Goal: Task Accomplishment & Management: Manage account settings

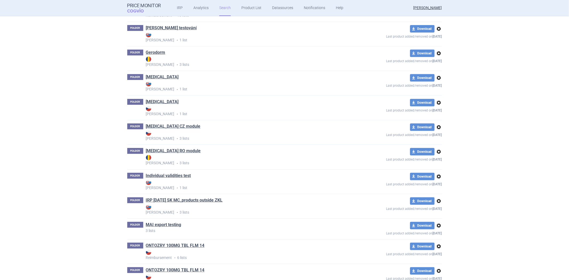
scroll to position [148, 0]
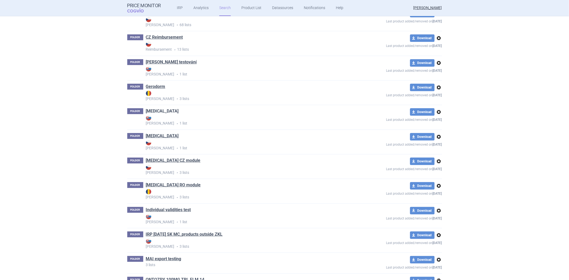
click at [148, 108] on link "[MEDICAL_DATA]" at bounding box center [162, 111] width 33 height 6
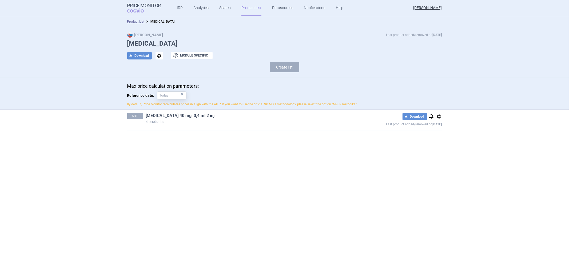
click at [176, 115] on link "Humira 40 mg, 0,4 ml 2 inj" at bounding box center [180, 116] width 69 height 6
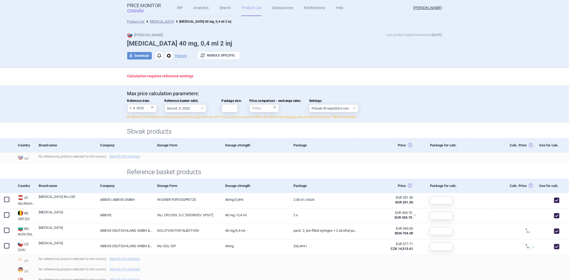
click at [139, 18] on div "Product List Humira Humira 40 mg, 0,4 ml 2 inj" at bounding box center [284, 21] width 569 height 11
click at [154, 20] on link "[MEDICAL_DATA]" at bounding box center [162, 22] width 24 height 4
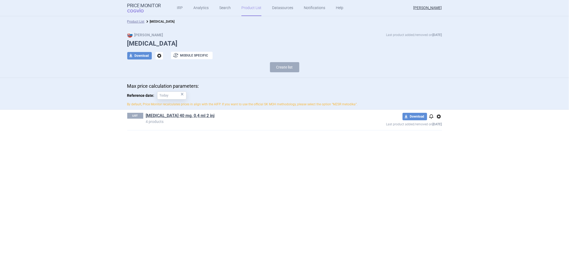
click at [138, 18] on div "Product List Humira" at bounding box center [284, 21] width 569 height 11
click at [136, 20] on link "Product List" at bounding box center [135, 22] width 17 height 4
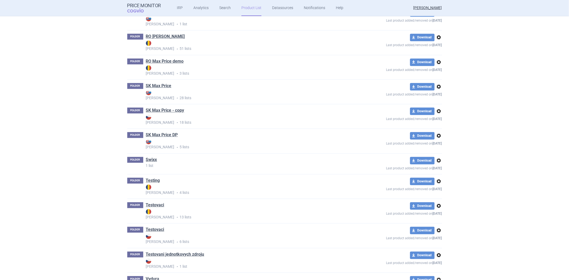
scroll to position [996, 0]
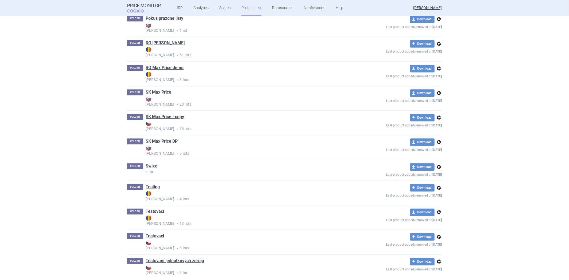
click at [159, 142] on link "SK Max Price DP" at bounding box center [162, 141] width 32 height 6
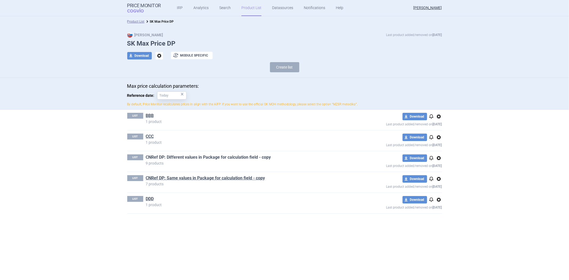
click at [172, 158] on link "CNRef DP: Different values in Package for calculation field - copy" at bounding box center [208, 157] width 125 height 6
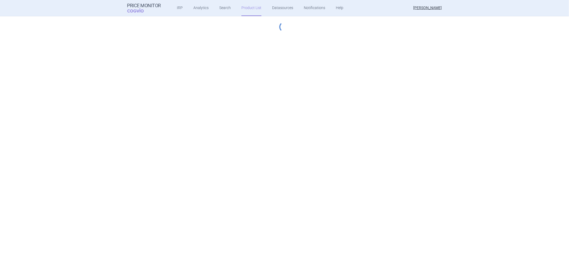
select select "2022-12-01"
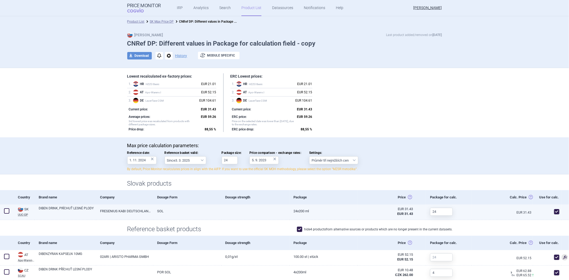
click at [255, 209] on link at bounding box center [255, 209] width 68 height 10
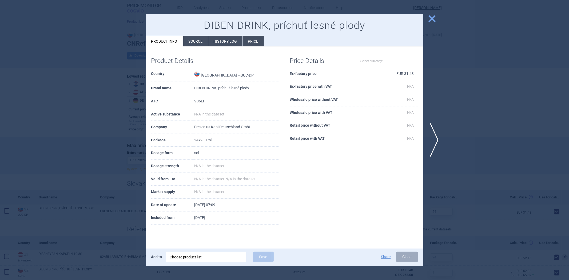
select select "EUR"
click at [432, 14] on span "close" at bounding box center [431, 18] width 9 height 9
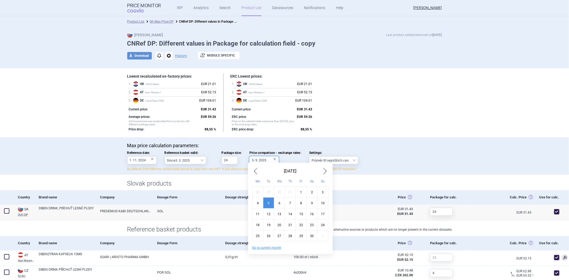
click at [260, 160] on input "5. 9. 2023" at bounding box center [263, 160] width 29 height 8
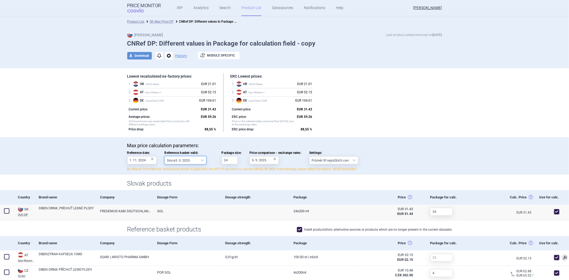
click at [182, 161] on select "Since 3. 3. 2025 Since 1. 7. 2023 Since 7. 4. 2023 Since 1. 12. 2022 Since 1. 9…" at bounding box center [185, 160] width 42 height 8
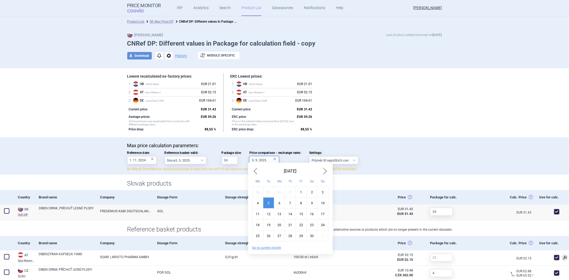
click at [262, 160] on input "5. 9. 2023" at bounding box center [263, 160] width 29 height 8
click at [301, 143] on p "Max price calculation parameters:" at bounding box center [284, 146] width 315 height 6
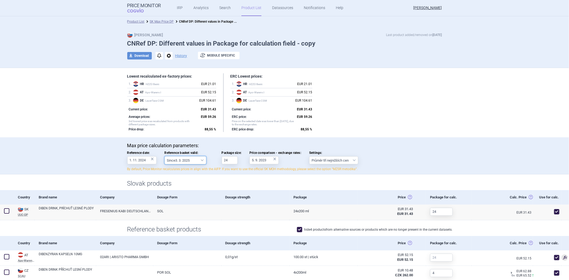
click at [181, 160] on select "Since 3. 3. 2025 Since 1. 7. 2023 Since 7. 4. 2023 Since 1. 12. 2022 Since 1. 9…" at bounding box center [185, 160] width 42 height 8
click at [213, 176] on div "Slovak products" at bounding box center [284, 182] width 569 height 16
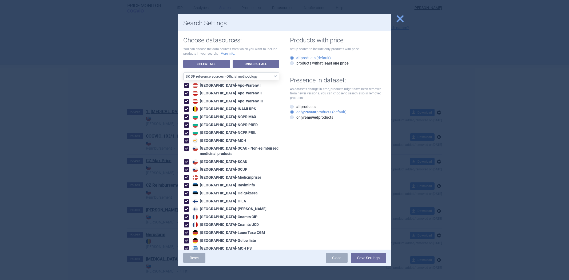
select select "a9ddb788-2082-4269-8820-6e97e7684c91"
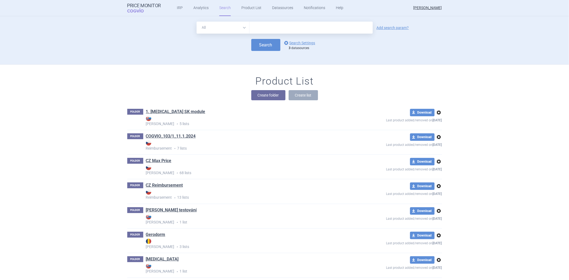
click at [288, 8] on link "Datasources" at bounding box center [282, 8] width 21 height 16
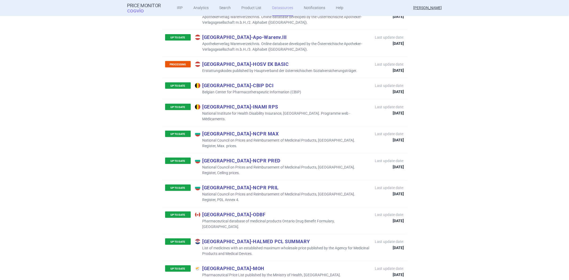
scroll to position [178, 0]
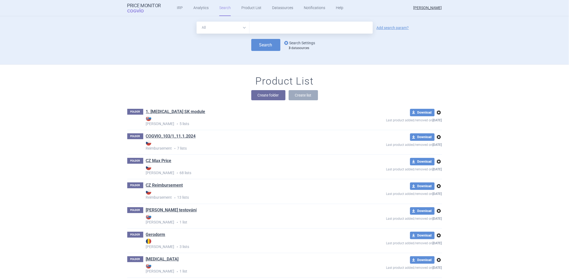
click at [303, 41] on link "options Search Settings" at bounding box center [299, 43] width 32 height 6
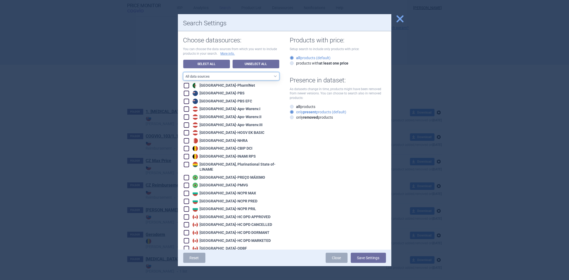
click at [203, 79] on select "All data sources CZ reference sources - Reimbursement SK reference sources - Of…" at bounding box center [231, 76] width 96 height 8
select select "1f515b7c-93d7-44be-9d8f-32930cf2bbf2"
click at [183, 72] on select "All data sources CZ reference sources - Reimbursement SK reference sources - Of…" at bounding box center [231, 76] width 96 height 8
checkbox input "true"
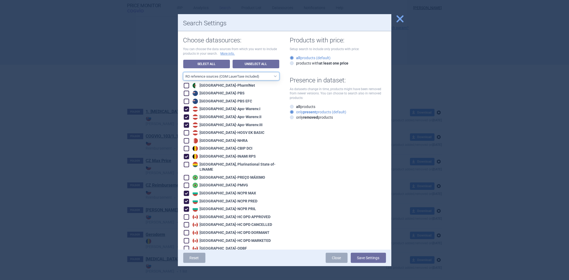
checkbox input "true"
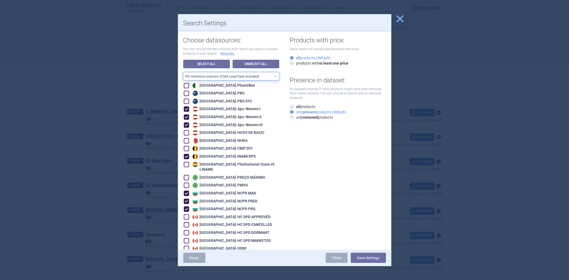
checkbox input "true"
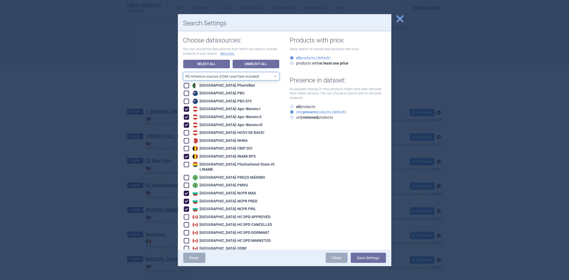
checkbox input "true"
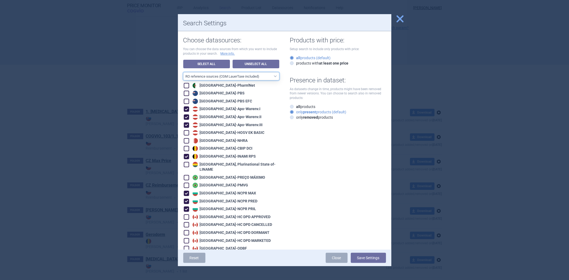
checkbox input "true"
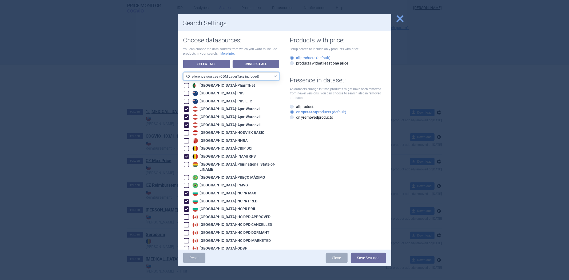
checkbox input "true"
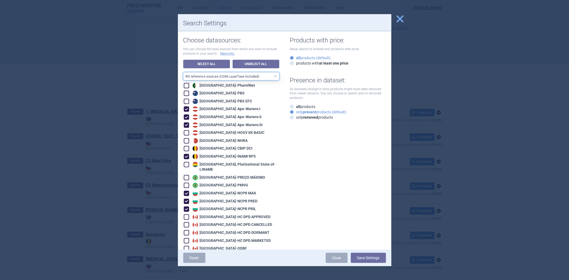
checkbox input "true"
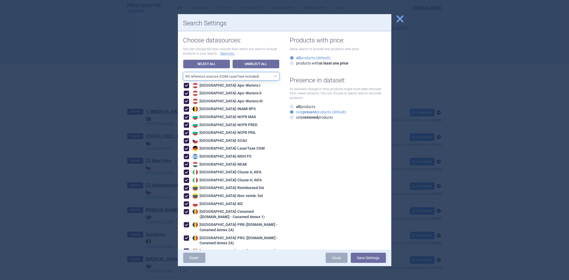
click at [231, 75] on select "All data sources CZ reference sources - Reimbursement SK reference sources - Of…" at bounding box center [231, 76] width 96 height 8
click at [183, 72] on select "All data sources CZ reference sources - Reimbursement SK reference sources - Of…" at bounding box center [231, 76] width 96 height 8
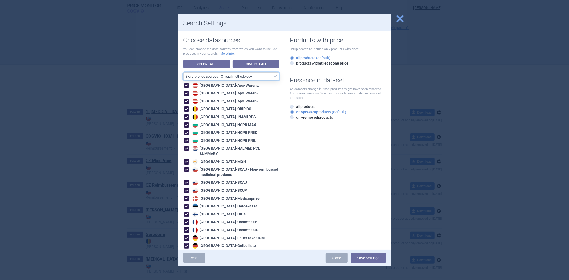
click at [230, 75] on select "All data sources CZ reference sources - Reimbursement SK reference sources - Of…" at bounding box center [231, 76] width 96 height 8
click at [183, 72] on select "All data sources CZ reference sources - Reimbursement SK reference sources - Of…" at bounding box center [231, 76] width 96 height 8
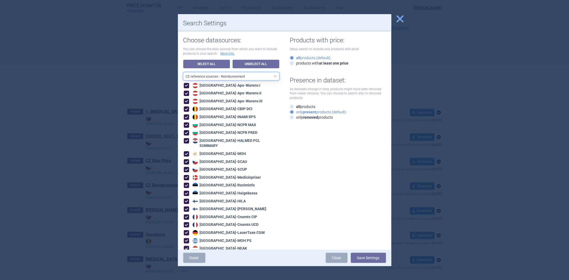
click at [231, 76] on select "All data sources CZ reference sources - Reimbursement SK reference sources - Of…" at bounding box center [231, 76] width 96 height 8
click at [183, 72] on select "All data sources CZ reference sources - Reimbursement SK reference sources - Of…" at bounding box center [231, 76] width 96 height 8
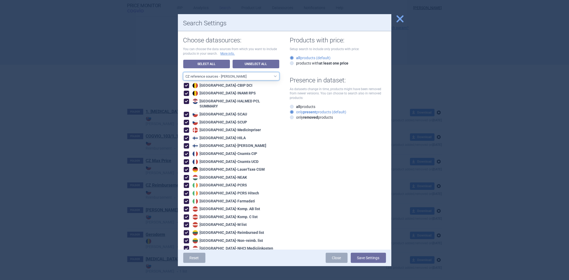
click at [230, 75] on select "All data sources CZ reference sources - Reimbursement SK reference sources - Of…" at bounding box center [231, 76] width 96 height 8
click at [183, 72] on select "All data sources CZ reference sources - Reimbursement SK reference sources - Of…" at bounding box center [231, 76] width 96 height 8
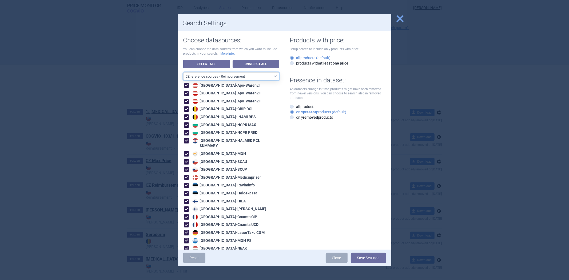
click at [230, 78] on select "All data sources CZ reference sources - Reimbursement SK reference sources - Of…" at bounding box center [231, 76] width 96 height 8
click at [183, 72] on select "All data sources CZ reference sources - Reimbursement SK reference sources - Of…" at bounding box center [231, 76] width 96 height 8
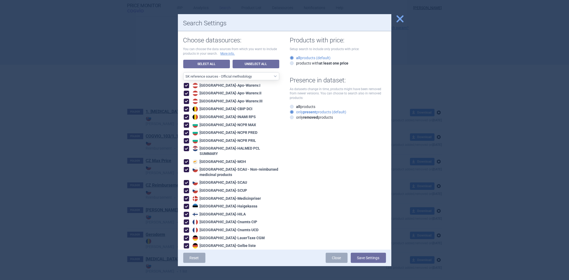
click at [232, 82] on div "Austria - Apo-Warenv.I" at bounding box center [231, 85] width 95 height 6
click at [233, 78] on select "All data sources CZ reference sources - Reimbursement SK reference sources - Of…" at bounding box center [231, 76] width 96 height 8
select select "1f515b7c-93d7-44be-9d8f-32930cf2bbf2"
click at [183, 72] on select "All data sources CZ reference sources - Reimbursement SK reference sources - Of…" at bounding box center [231, 76] width 96 height 8
